Goal: Find specific page/section: Find specific page/section

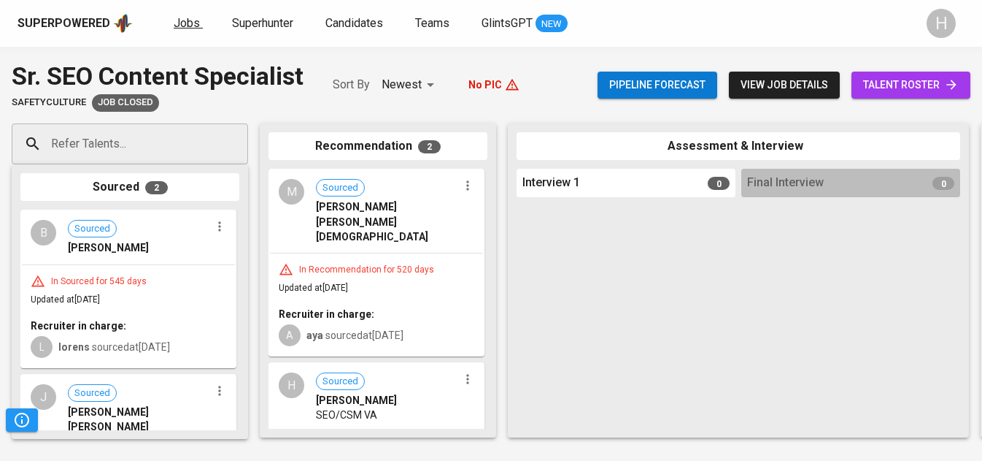
click at [185, 16] on span "Jobs" at bounding box center [187, 23] width 26 height 14
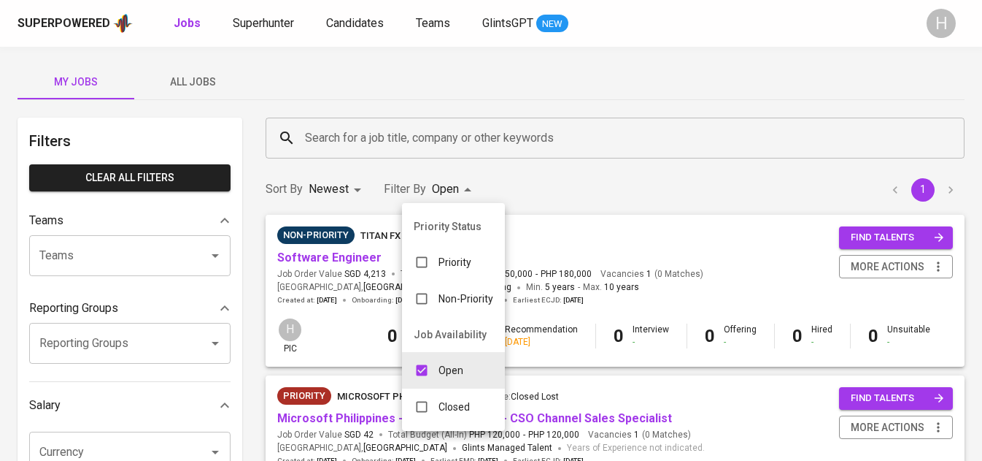
click at [457, 417] on div "Closed" at bounding box center [442, 407] width 80 height 28
type input "OPEN,CLOSE"
checkbox input "true"
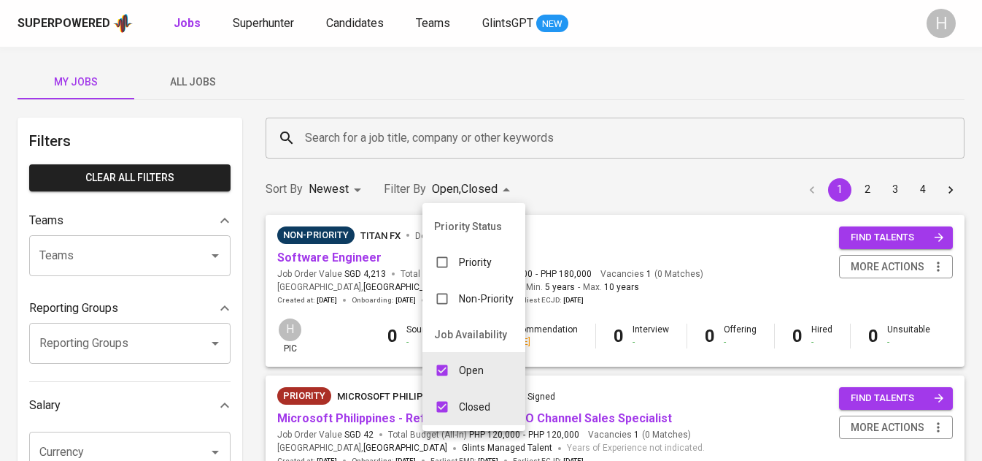
click at [627, 178] on div at bounding box center [491, 230] width 982 height 461
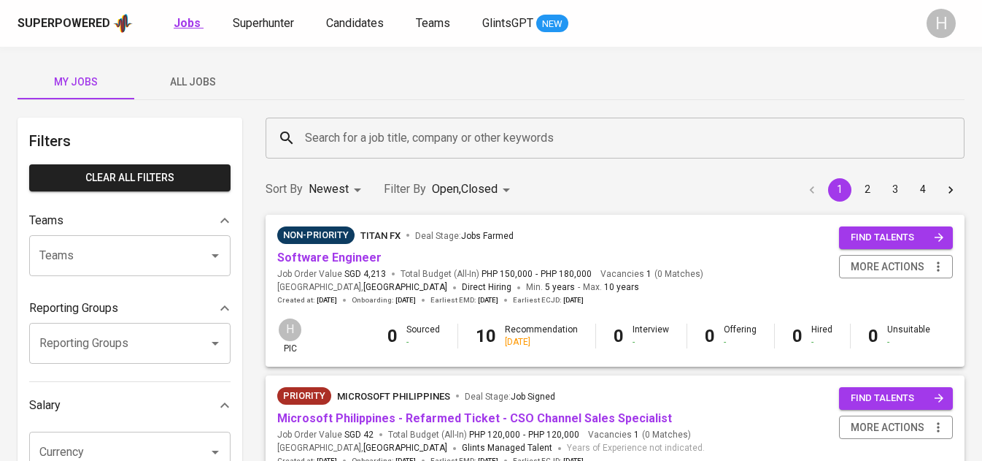
click at [180, 23] on b "Jobs" at bounding box center [187, 23] width 27 height 14
type input "OPEN"
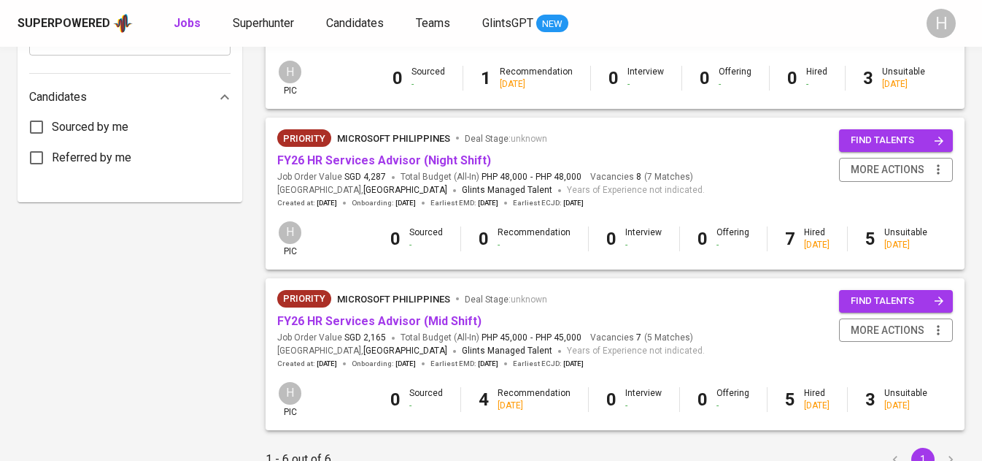
scroll to position [734, 0]
